Goal: Information Seeking & Learning: Learn about a topic

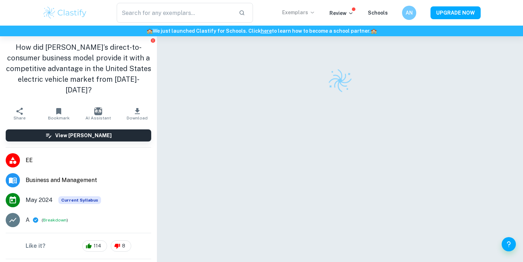
click at [292, 11] on p "Exemplars" at bounding box center [298, 13] width 33 height 8
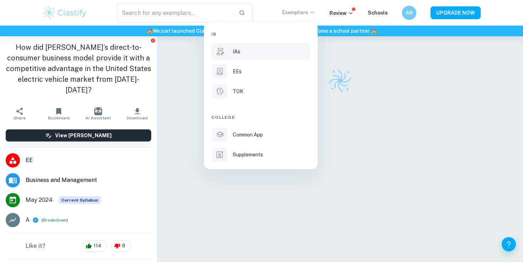
click at [242, 50] on div "IAs" at bounding box center [271, 52] width 76 height 8
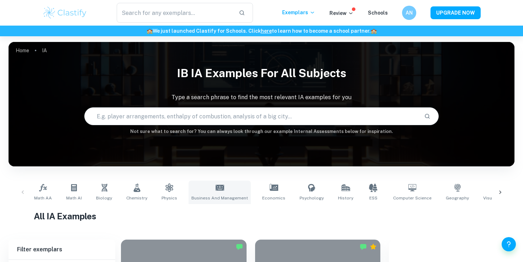
click at [204, 189] on link "Business and Management" at bounding box center [219, 192] width 62 height 23
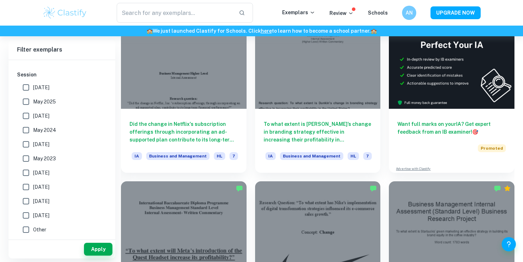
scroll to position [335, 0]
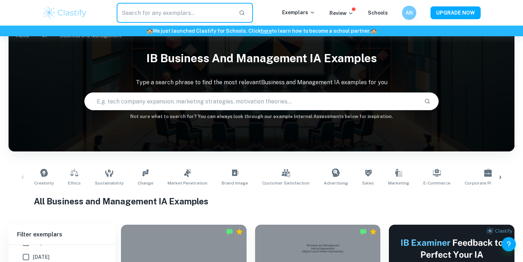
click at [164, 10] on input "text" at bounding box center [175, 13] width 116 height 20
type input "sostenibilidad"
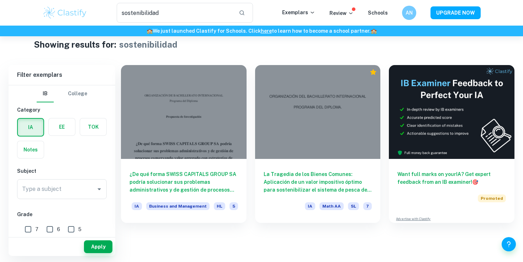
scroll to position [13, 0]
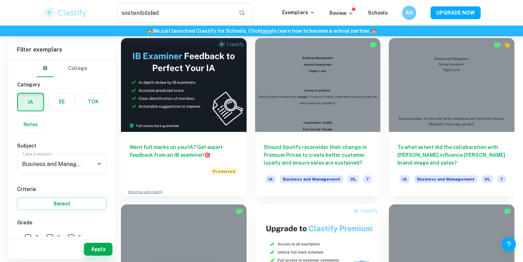
scroll to position [1213, 0]
